Goal: Find specific page/section: Find specific page/section

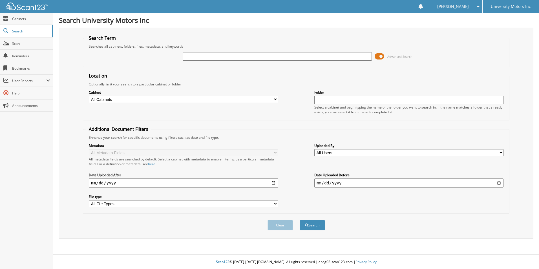
click at [205, 56] on input "text" at bounding box center [277, 56] width 189 height 8
type input "67111"
click at [311, 224] on button "Search" at bounding box center [311, 225] width 25 height 10
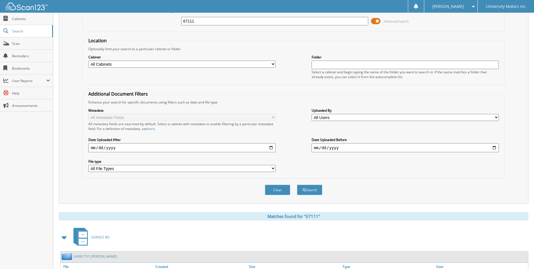
scroll to position [68, 0]
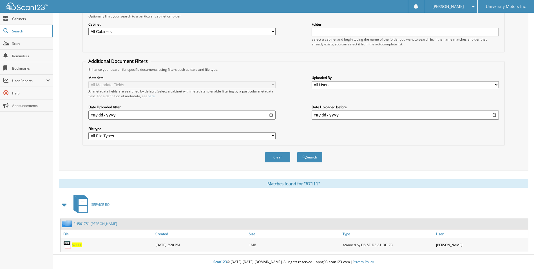
click at [75, 243] on span "67111" at bounding box center [77, 244] width 10 height 5
click at [75, 244] on span "67111" at bounding box center [77, 244] width 10 height 5
click at [78, 244] on span "67111" at bounding box center [77, 244] width 10 height 5
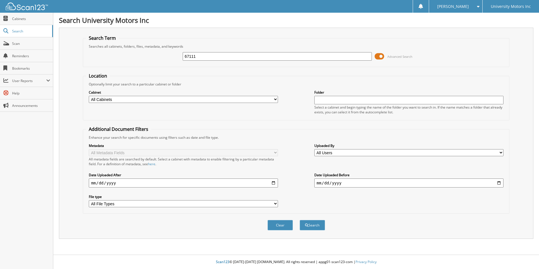
type input "67111"
click at [299, 220] on button "Search" at bounding box center [311, 225] width 25 height 10
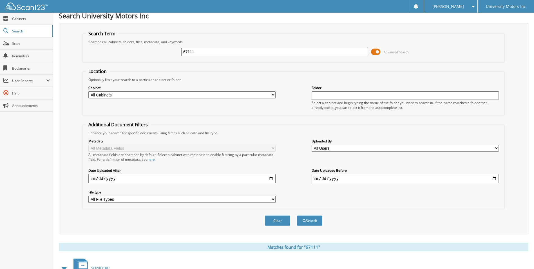
scroll to position [68, 0]
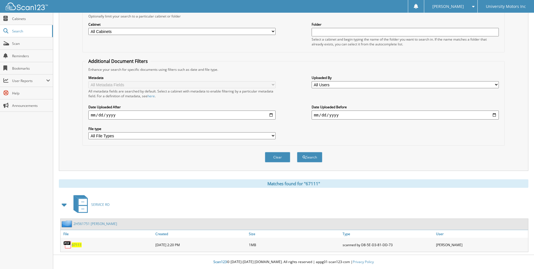
click at [79, 243] on span "67111" at bounding box center [77, 244] width 10 height 5
